Goal: Task Accomplishment & Management: Use online tool/utility

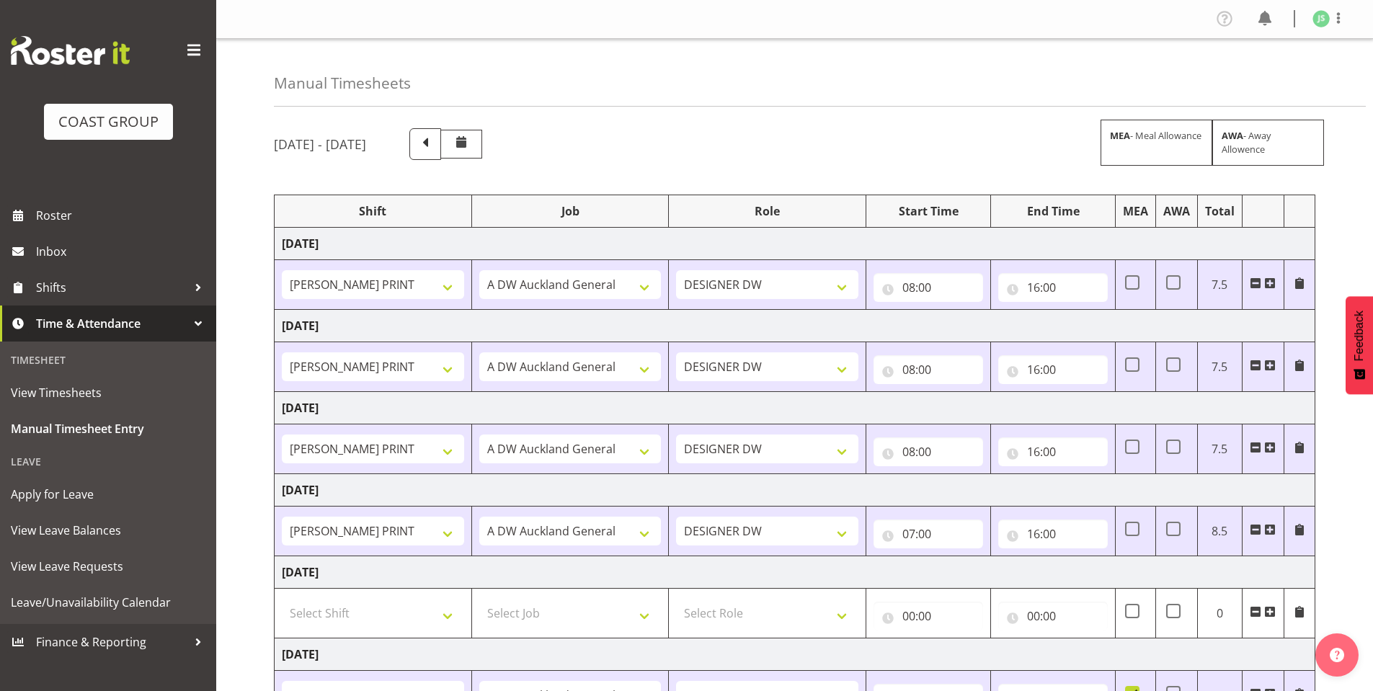
select select "6781"
select select "610"
select select "6781"
select select "610"
select select "6781"
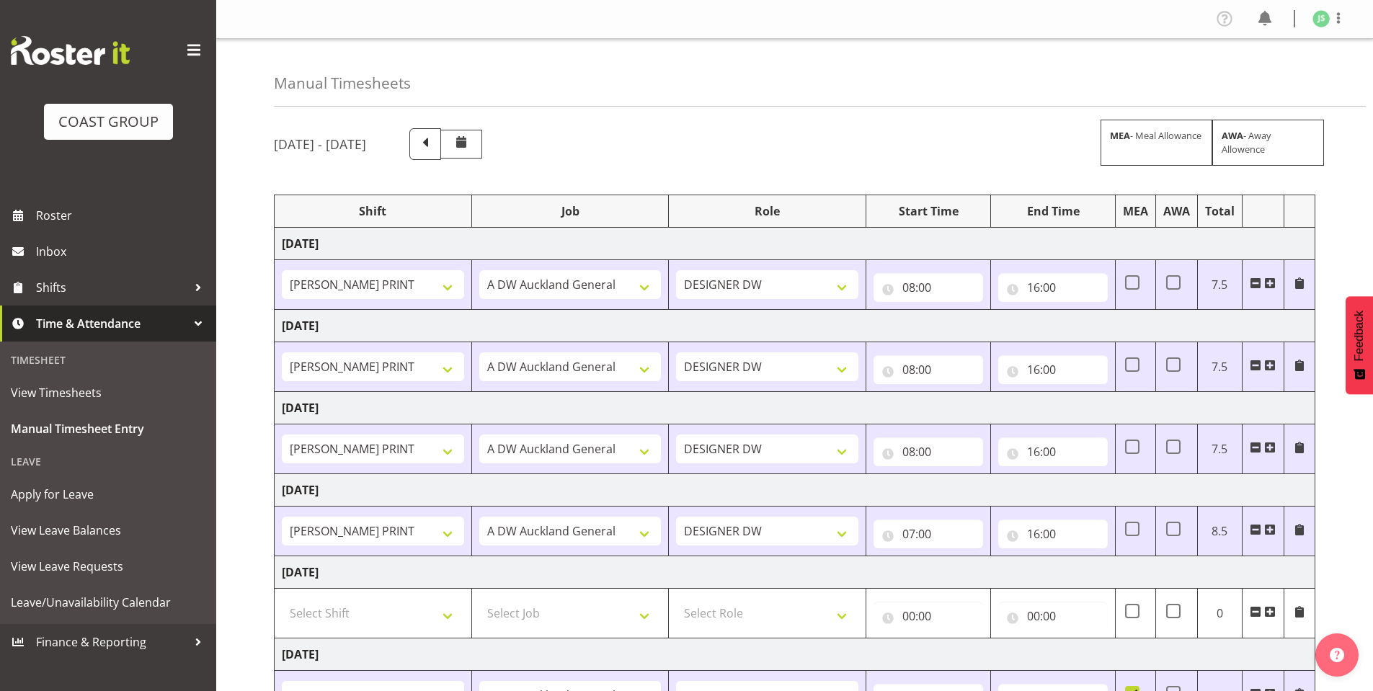
select select "610"
select select "6781"
select select "610"
select select "6781"
select select "610"
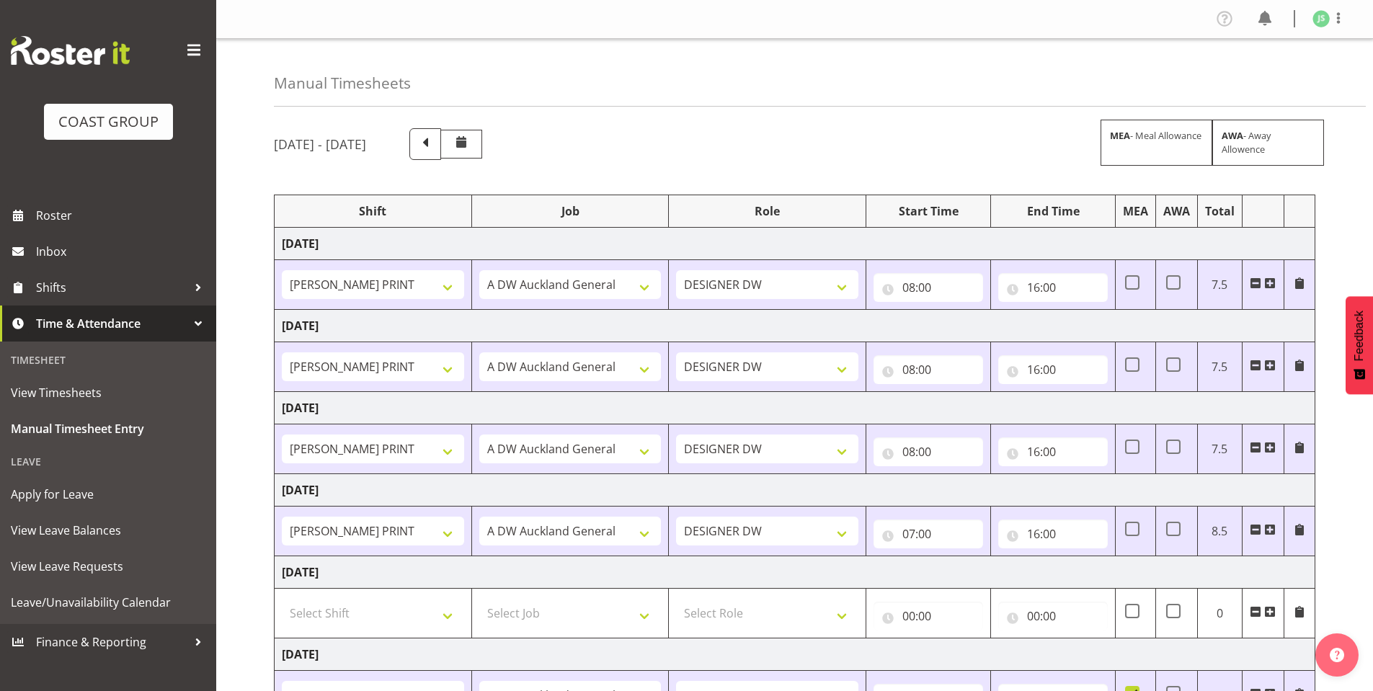
select select "6781"
select select "610"
